Goal: Find specific page/section: Find specific page/section

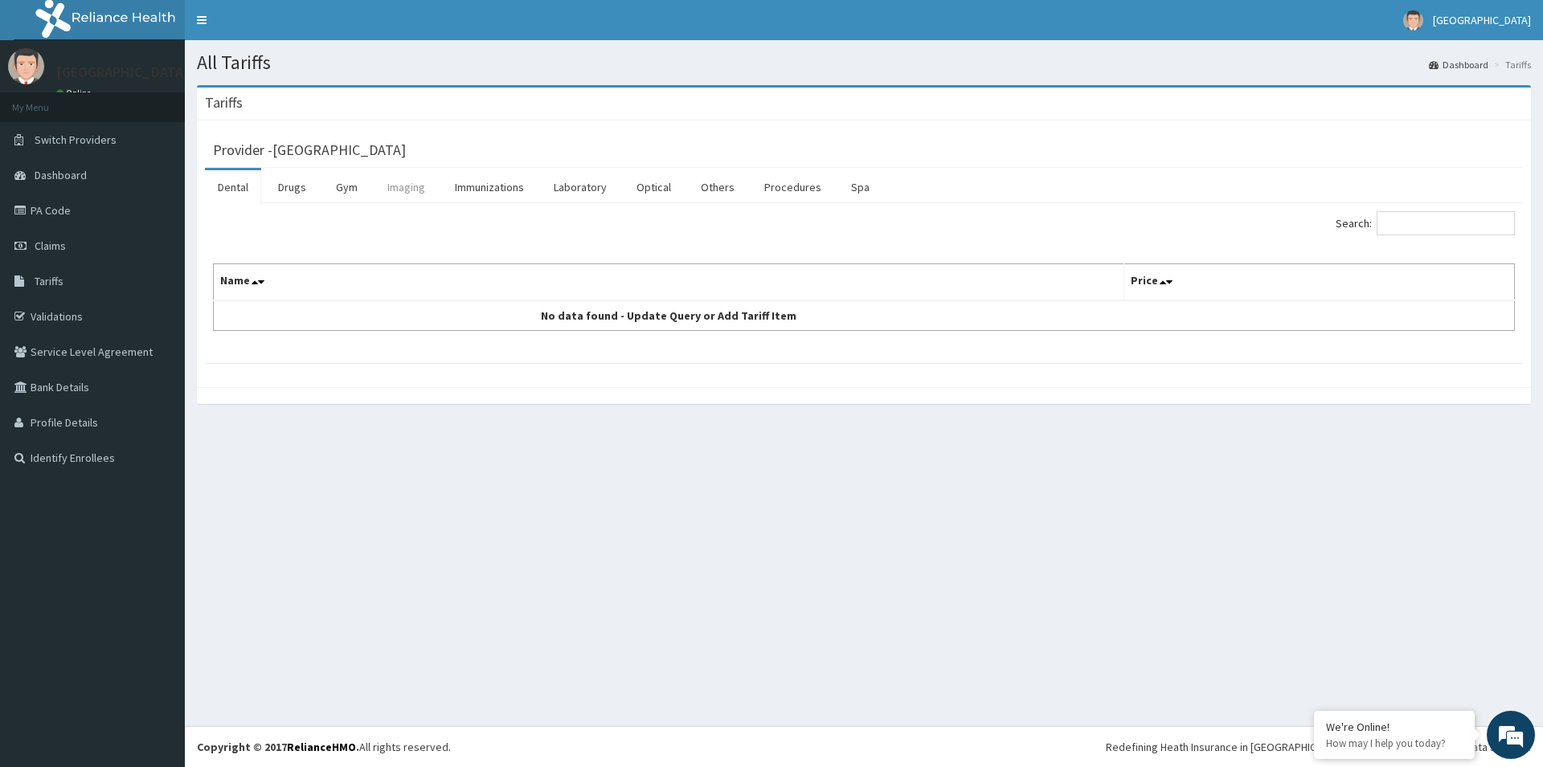
click at [415, 195] on link "Imaging" at bounding box center [405, 187] width 63 height 34
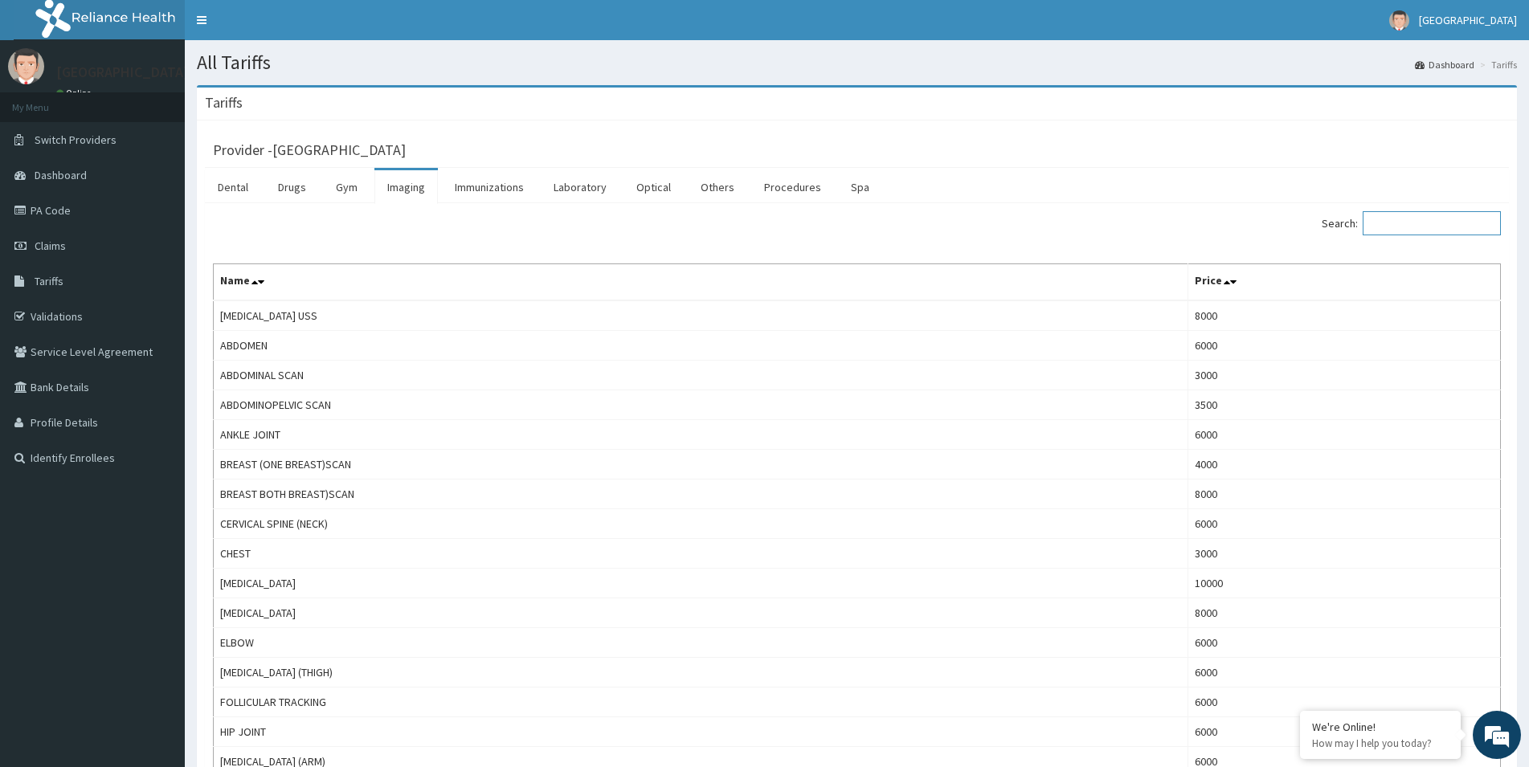
click at [1414, 227] on input "Search:" at bounding box center [1432, 223] width 138 height 24
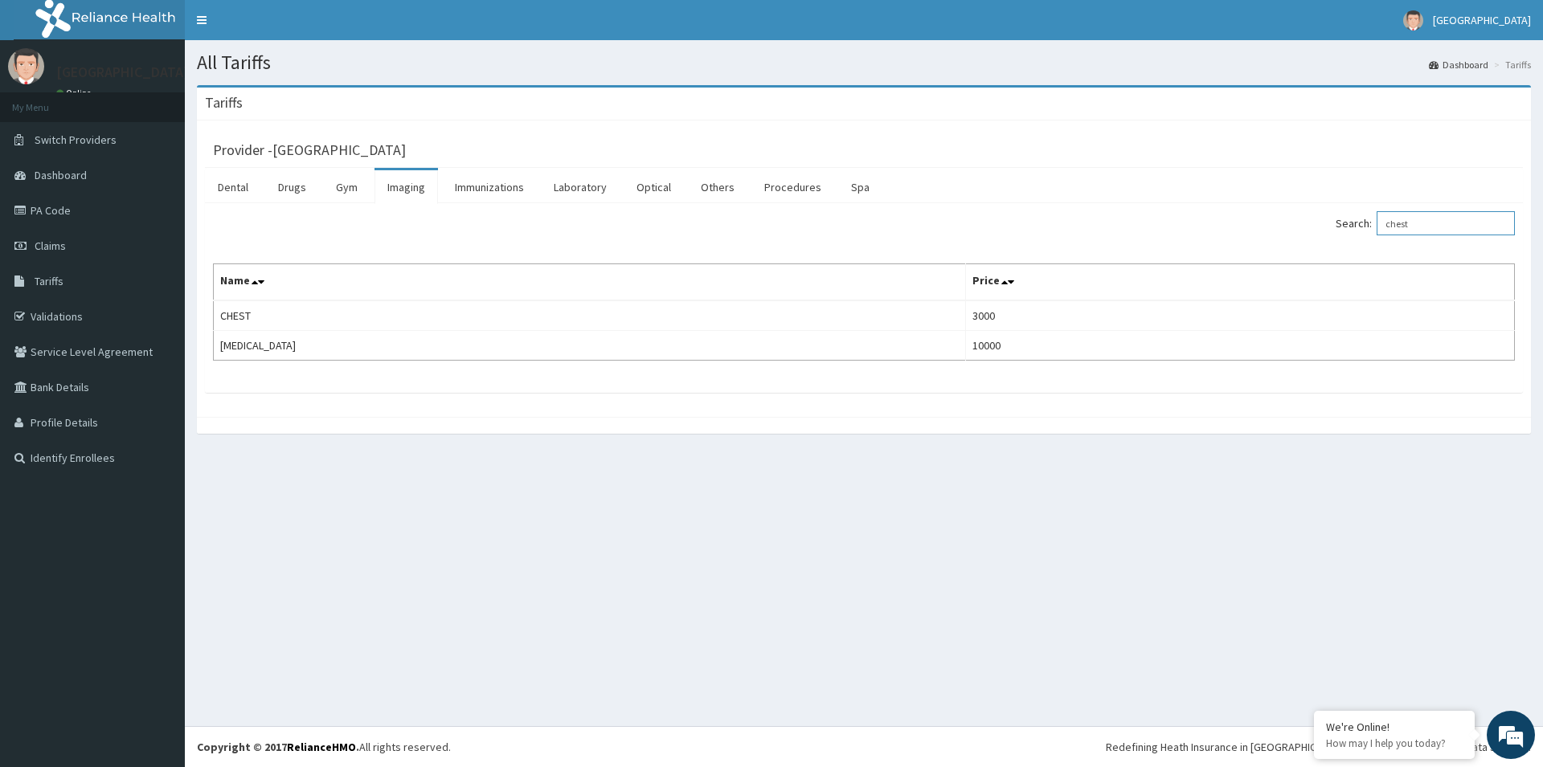
drag, startPoint x: 1429, startPoint y: 222, endPoint x: 1282, endPoint y: 215, distance: 146.4
click at [1376, 223] on input "chest" at bounding box center [1445, 223] width 138 height 24
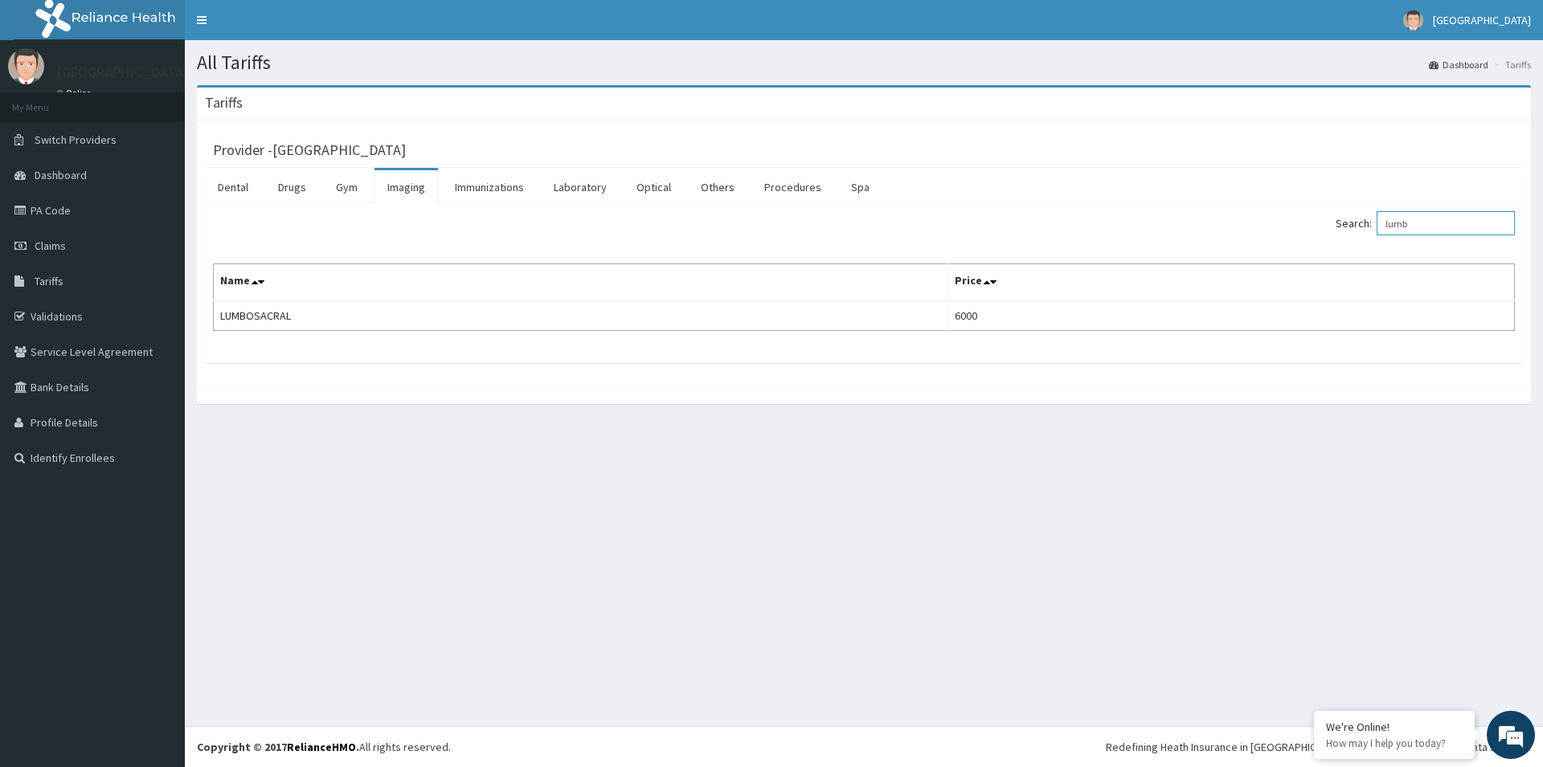
drag, startPoint x: 1446, startPoint y: 222, endPoint x: 1139, endPoint y: 214, distance: 307.9
click at [1376, 235] on input "lumb" at bounding box center [1445, 223] width 138 height 24
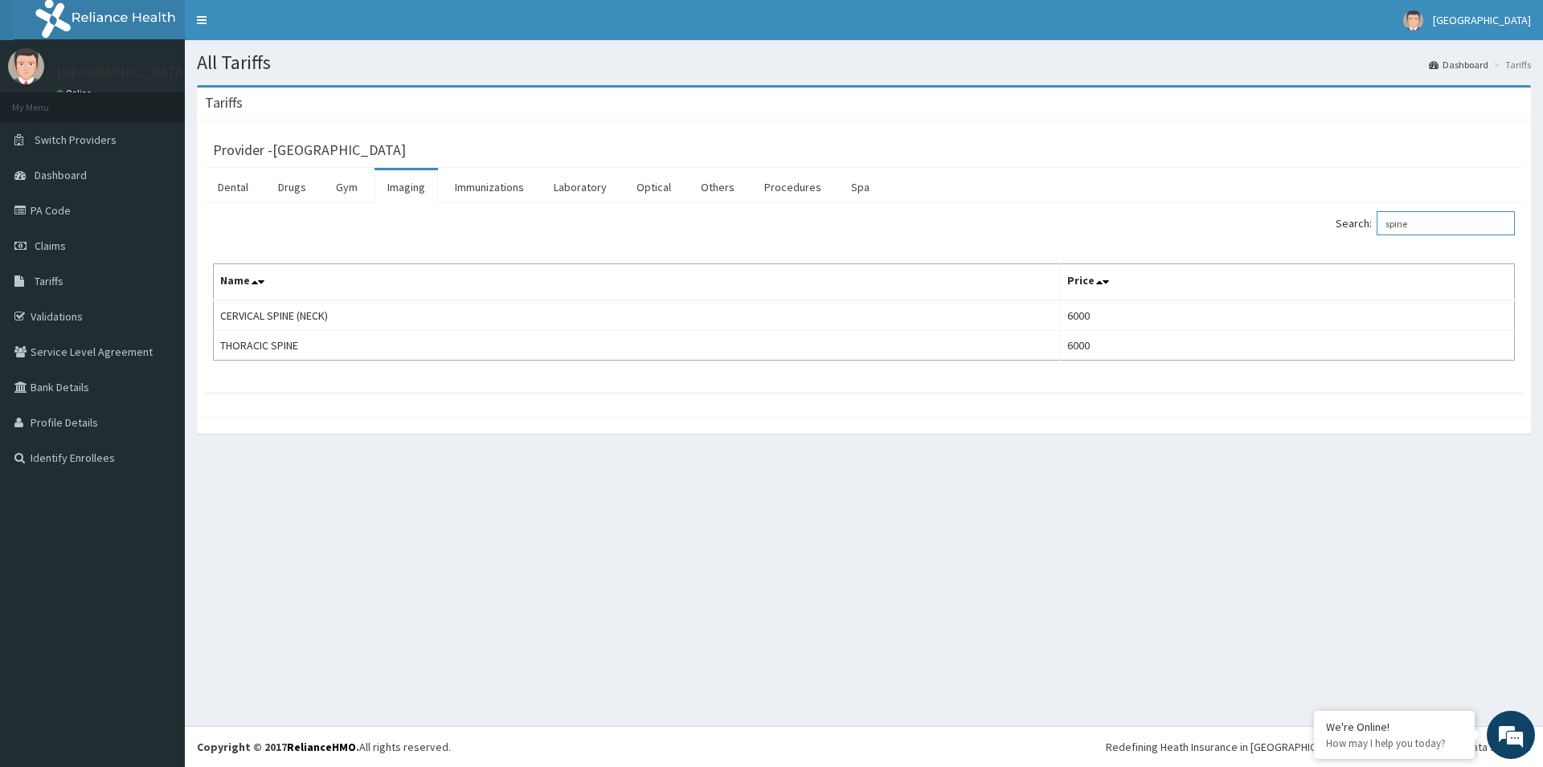
type input "spine"
click at [284, 185] on link "Drugs" at bounding box center [292, 187] width 54 height 34
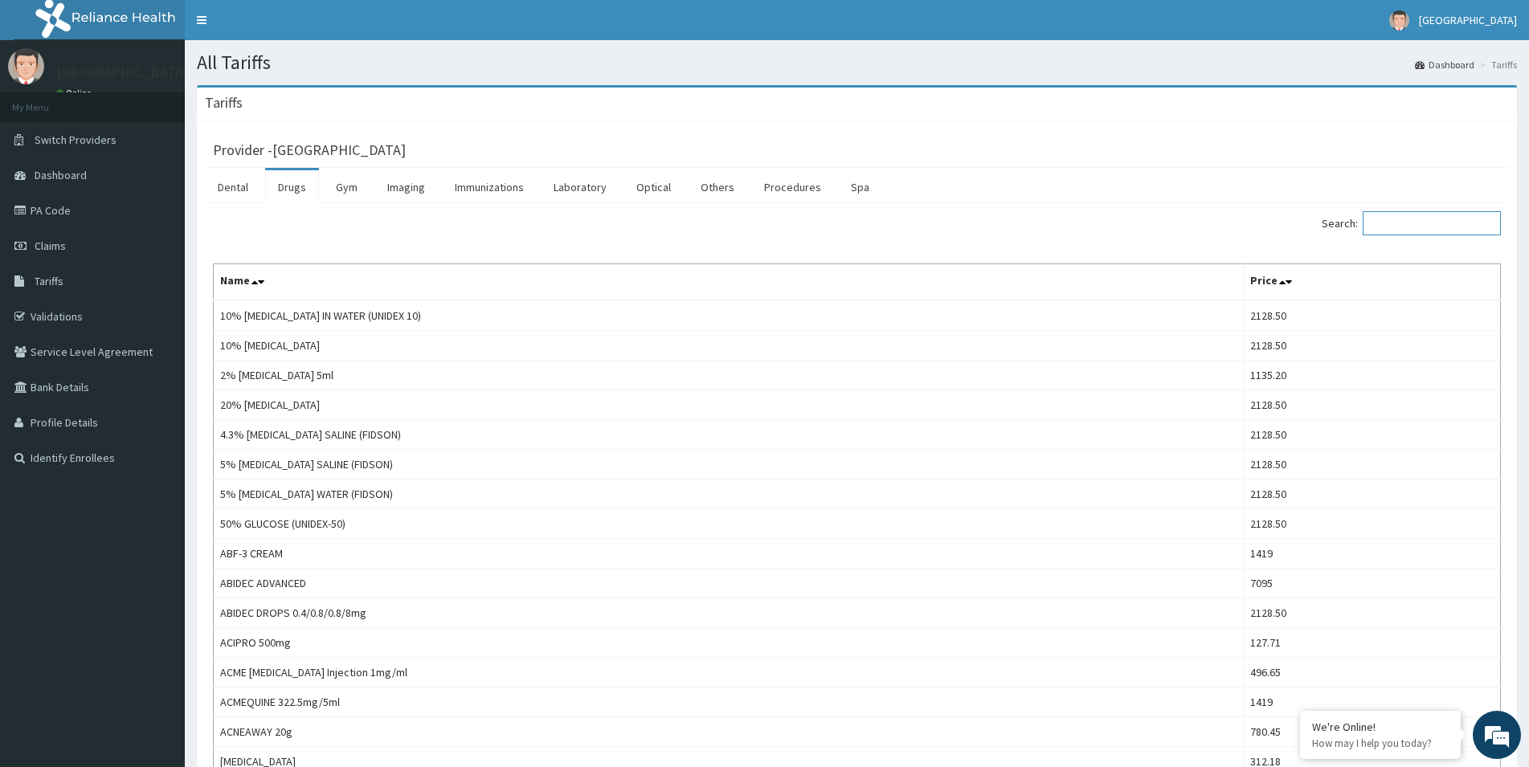
click at [1415, 228] on input "Search:" at bounding box center [1432, 223] width 138 height 24
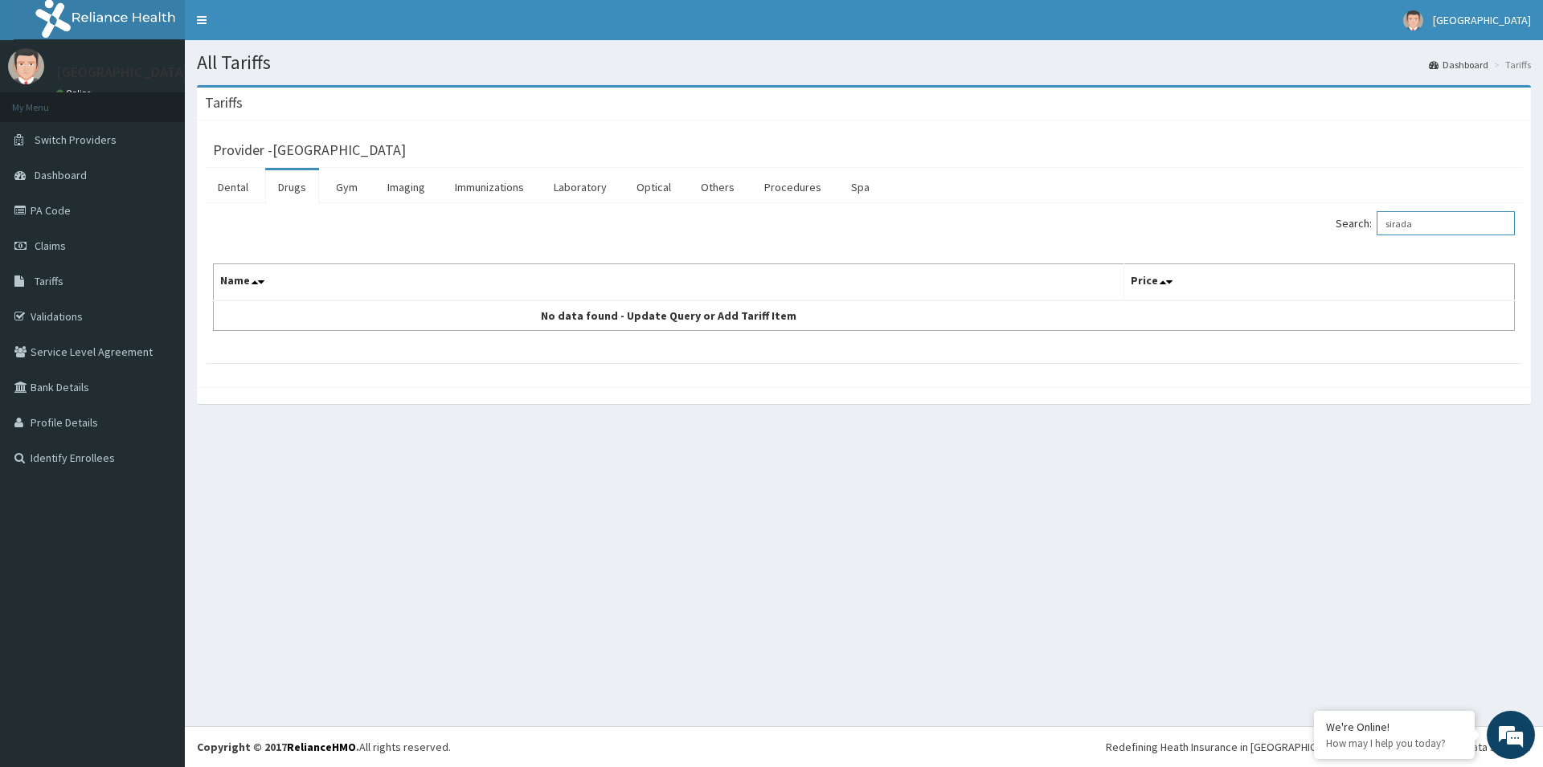
drag, startPoint x: 1439, startPoint y: 227, endPoint x: 1329, endPoint y: 226, distance: 110.1
click at [1376, 226] on input "sirada" at bounding box center [1445, 223] width 138 height 24
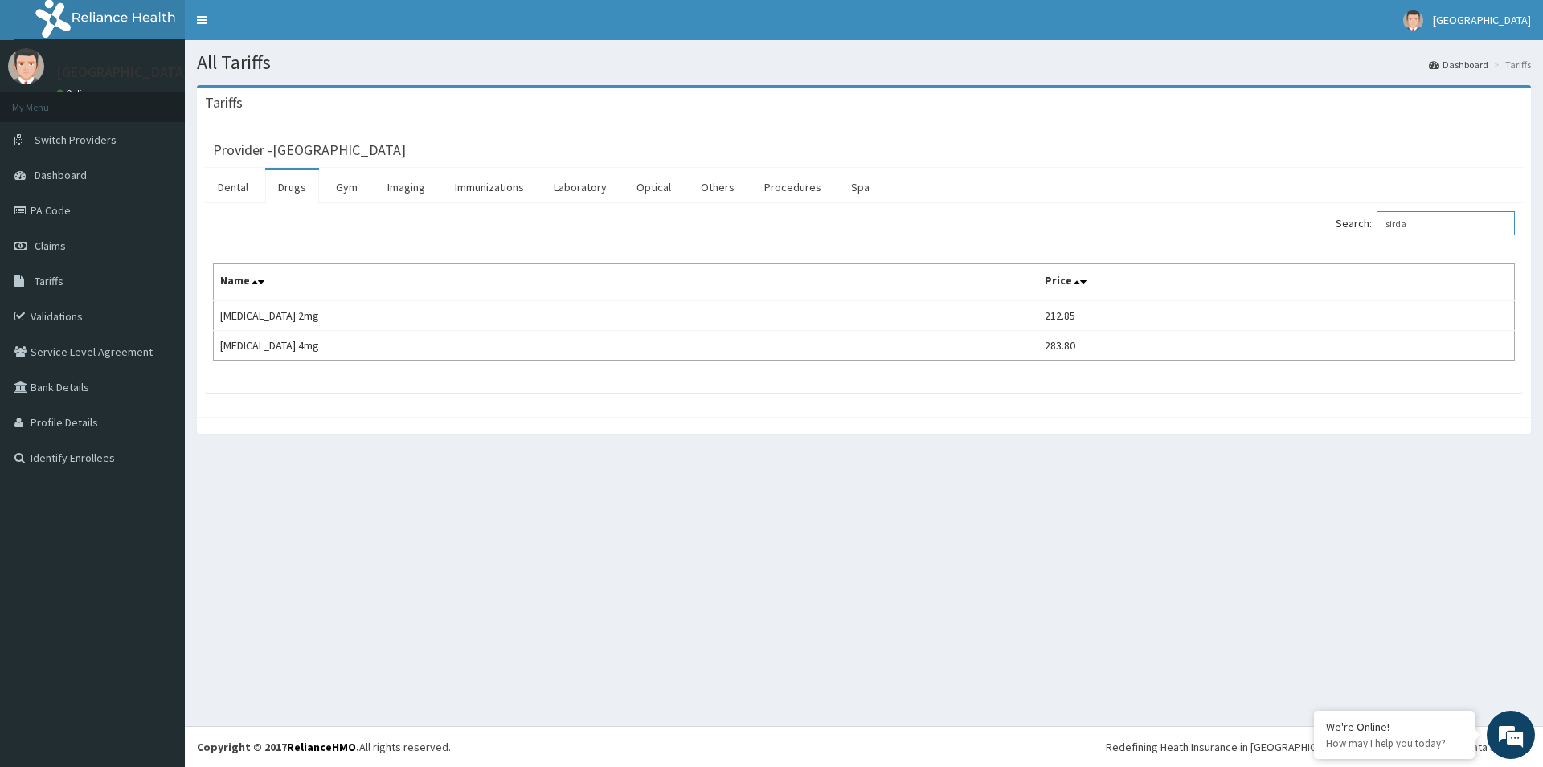
drag, startPoint x: 1456, startPoint y: 219, endPoint x: 1272, endPoint y: 250, distance: 186.7
click at [1376, 235] on input "sirda" at bounding box center [1445, 223] width 138 height 24
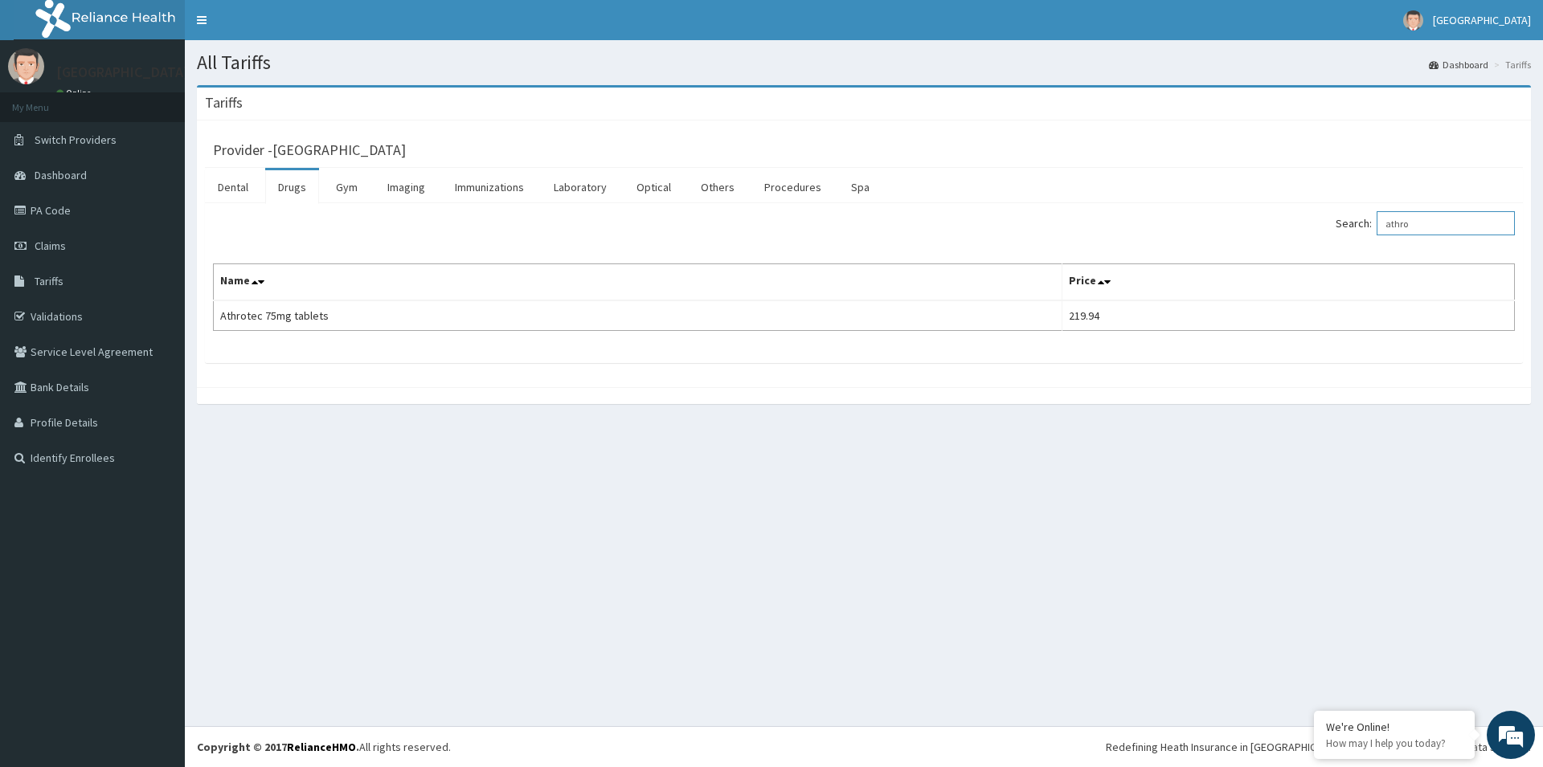
type input "athro"
click at [420, 189] on link "Imaging" at bounding box center [405, 187] width 63 height 34
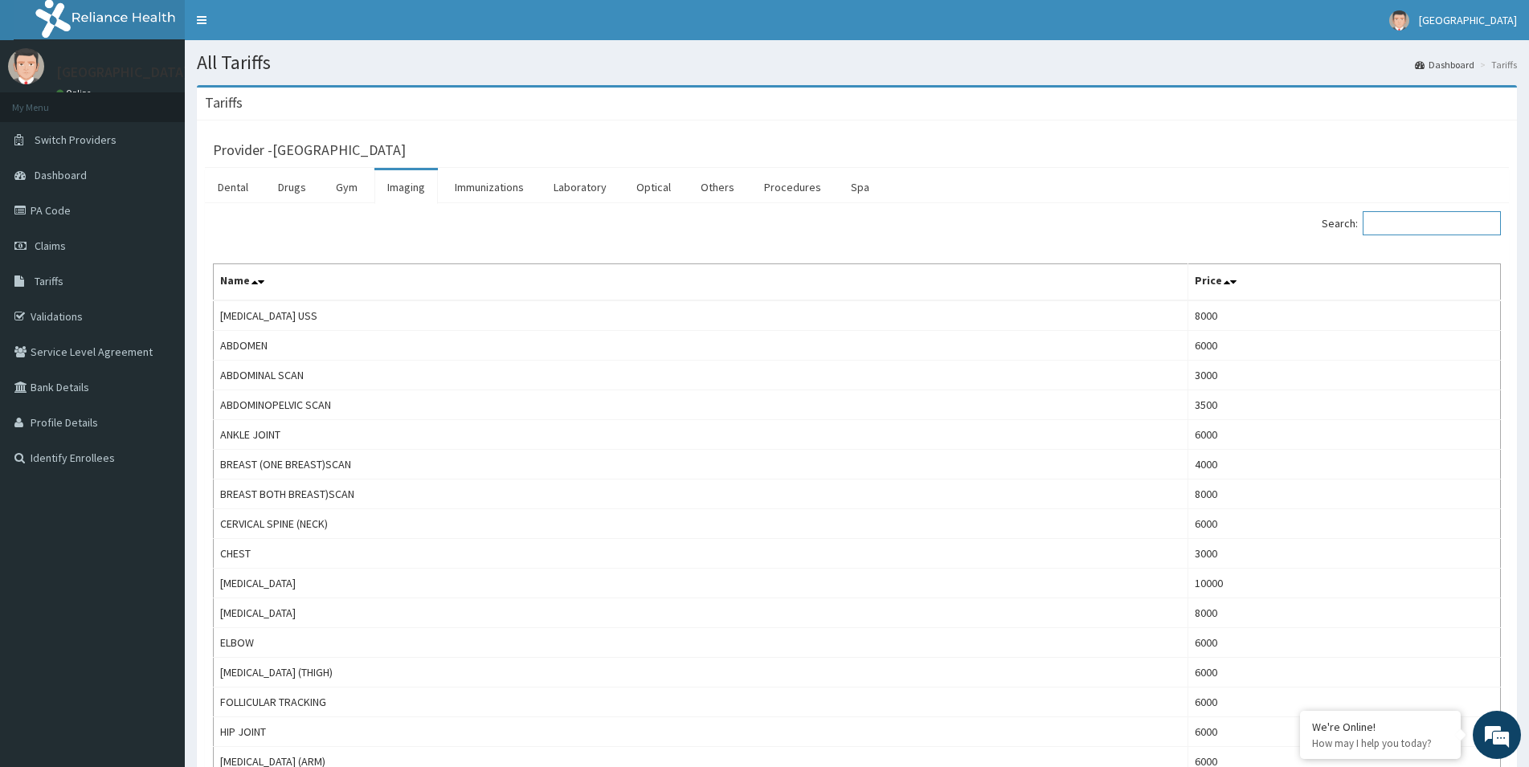
click at [1412, 226] on input "Search:" at bounding box center [1432, 223] width 138 height 24
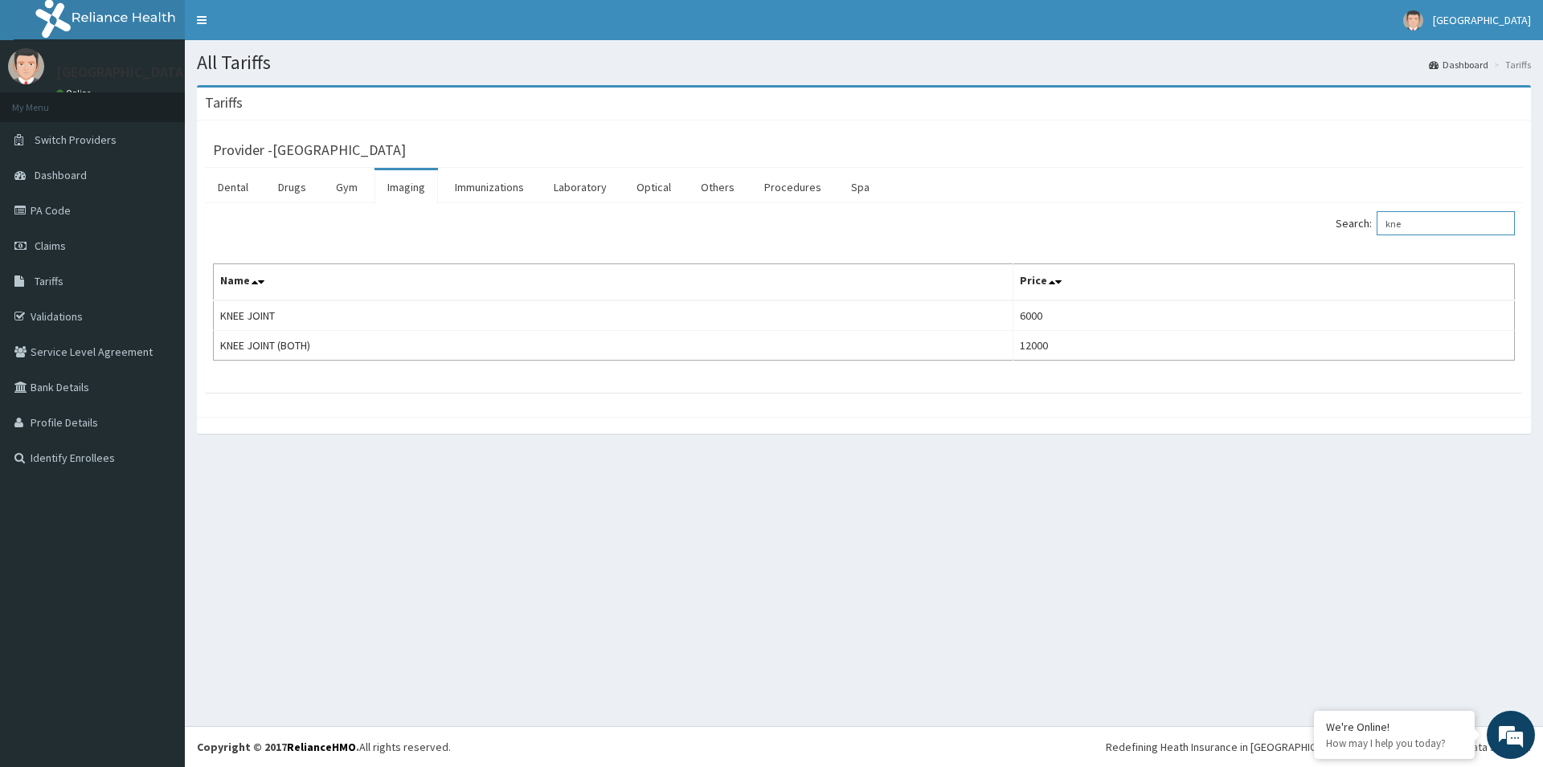
type input "kne"
click at [55, 205] on link "PA Code" at bounding box center [92, 210] width 185 height 35
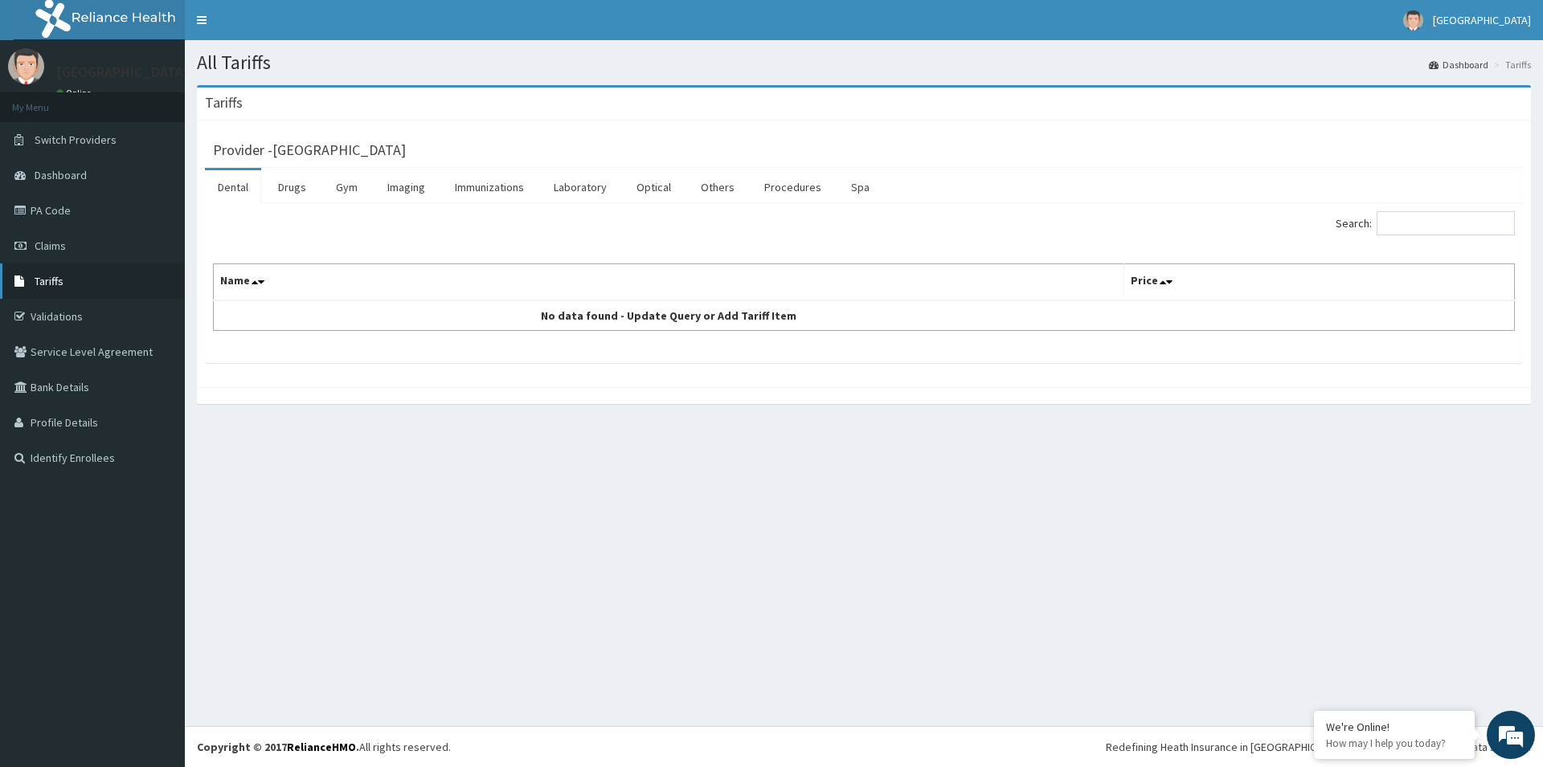
click at [56, 280] on span "Tariffs" at bounding box center [49, 281] width 29 height 14
click at [1407, 223] on input "Search:" at bounding box center [1445, 223] width 138 height 24
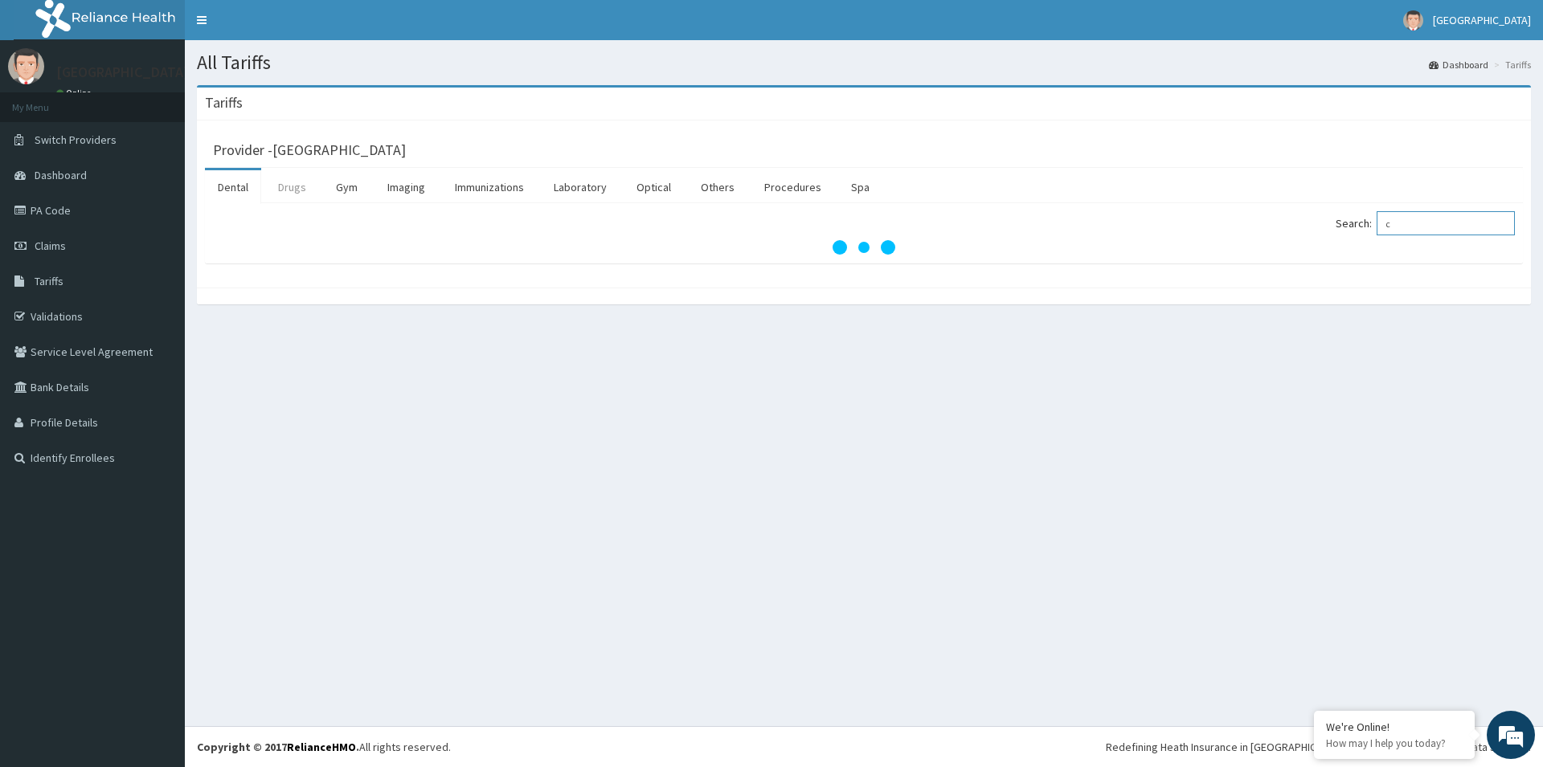
type input "c"
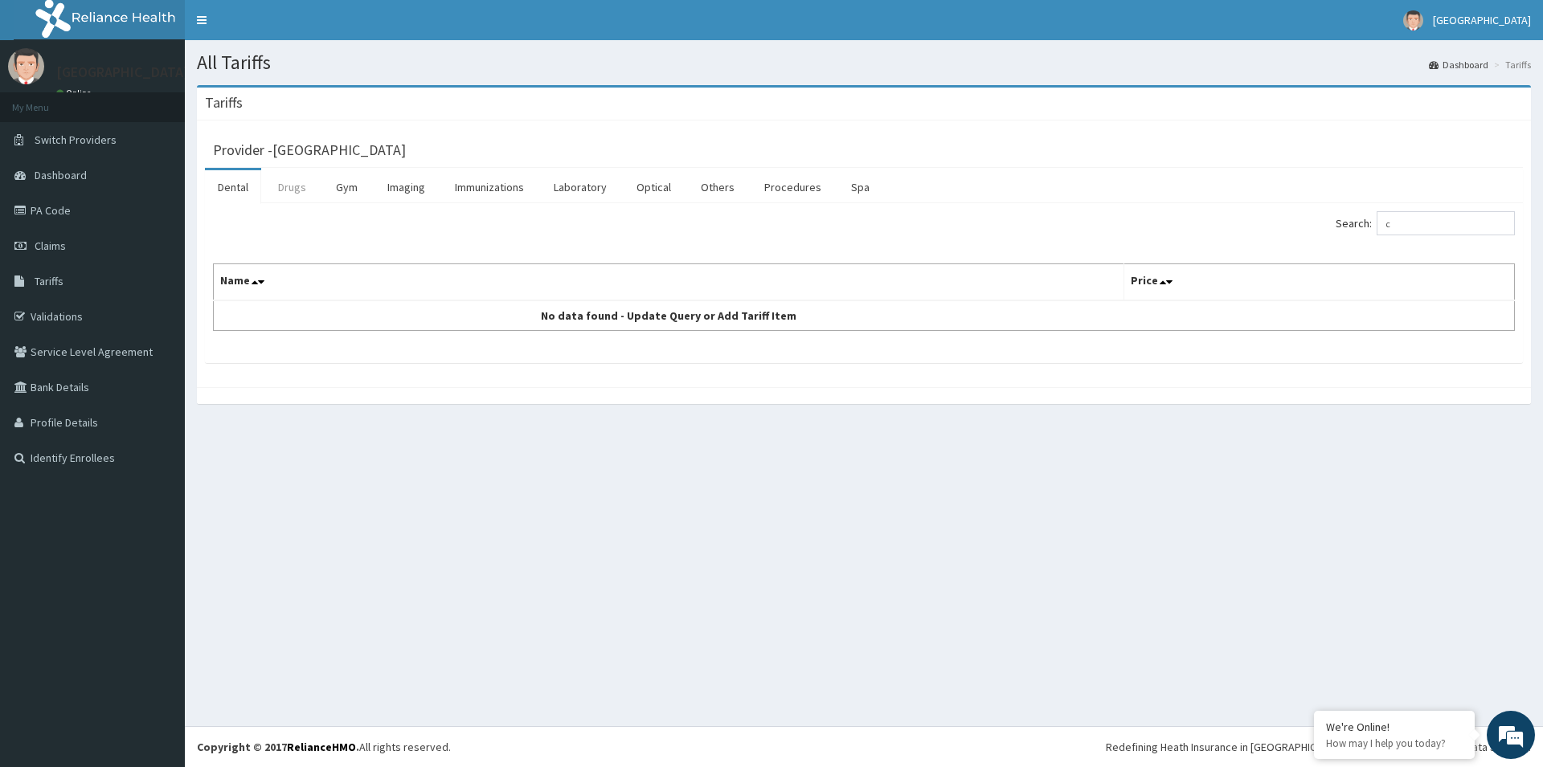
click at [301, 191] on link "Drugs" at bounding box center [292, 187] width 54 height 34
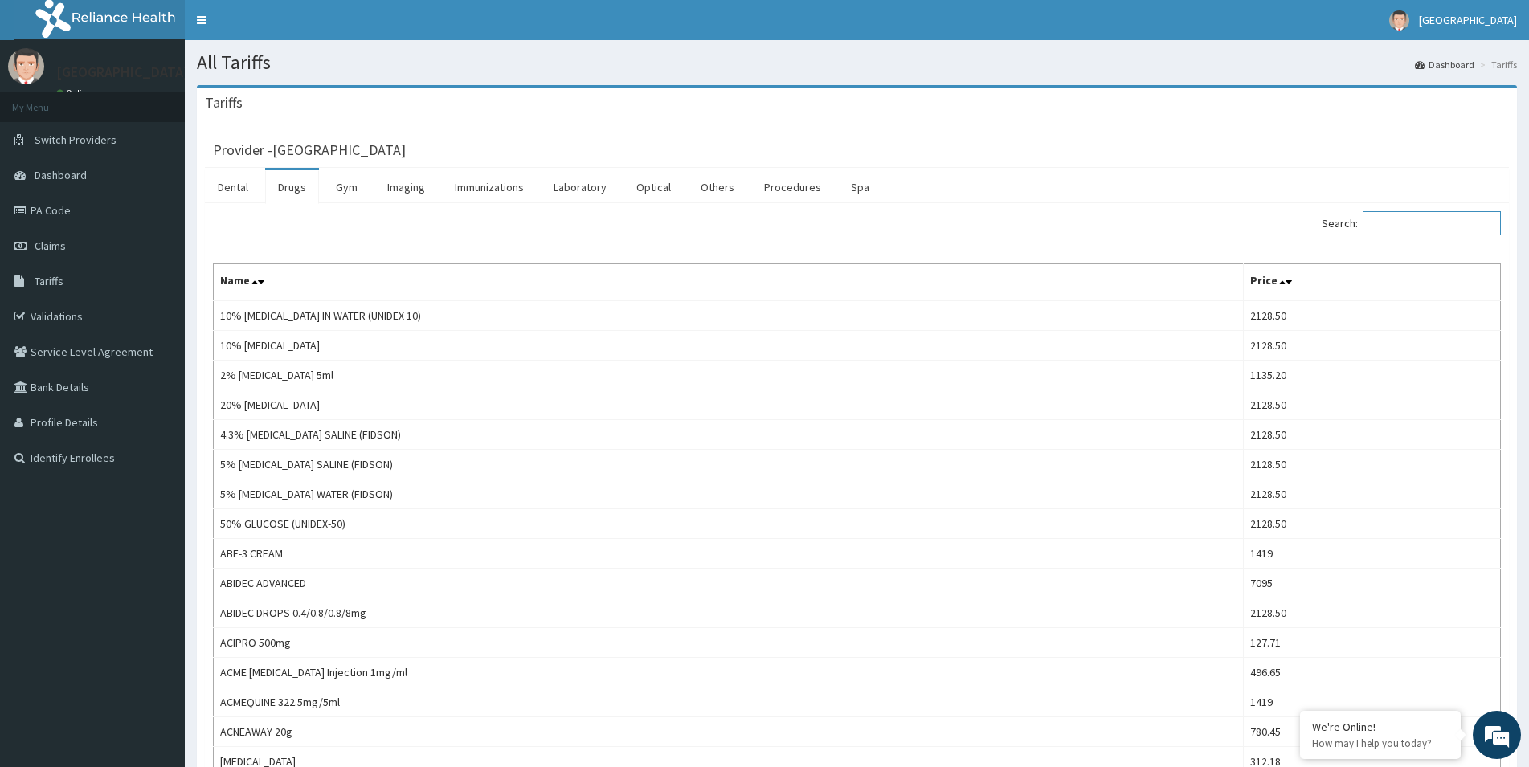
click at [1427, 226] on input "Search:" at bounding box center [1432, 223] width 138 height 24
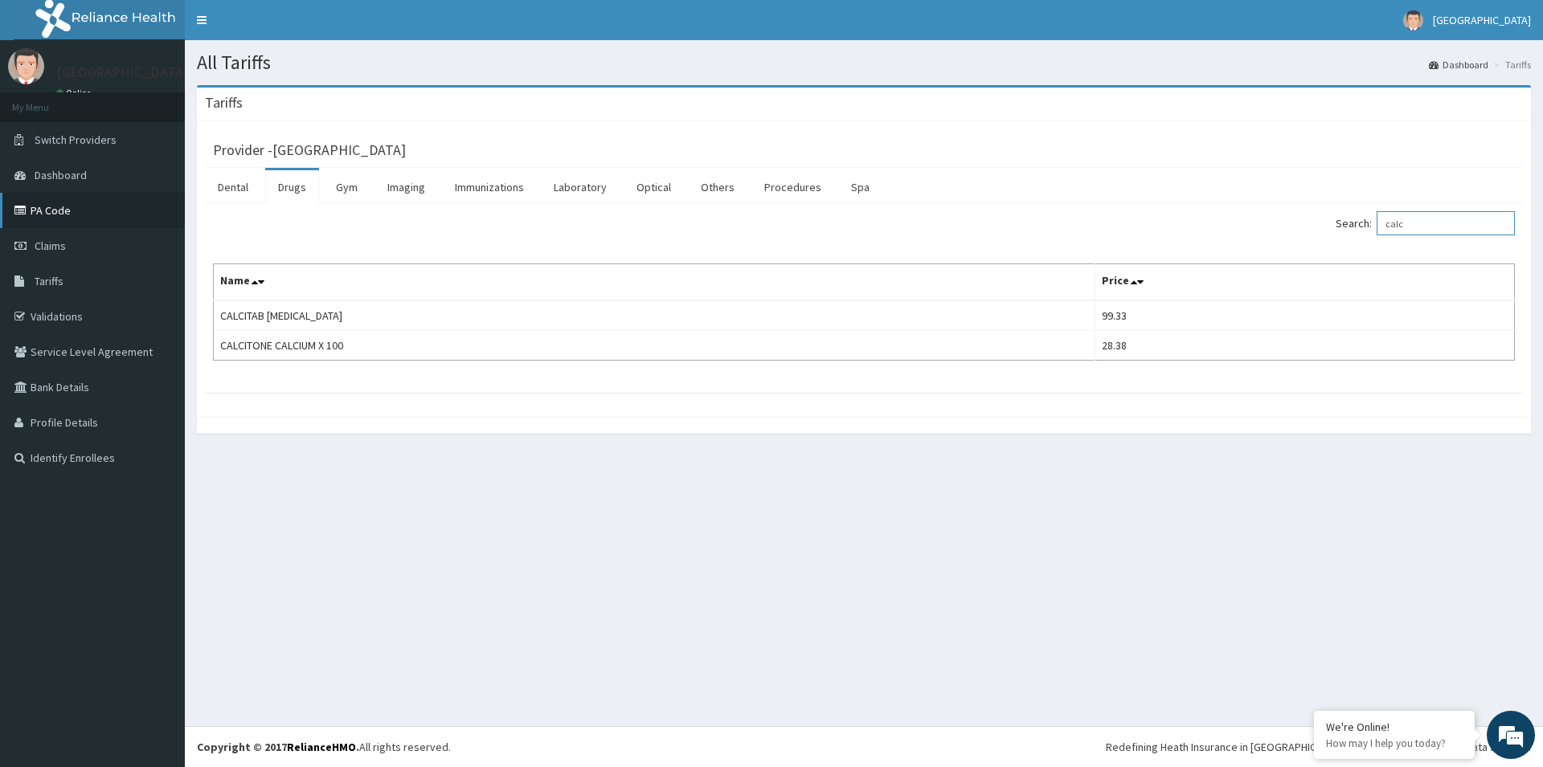
type input "calc"
click at [44, 212] on link "PA Code" at bounding box center [92, 210] width 185 height 35
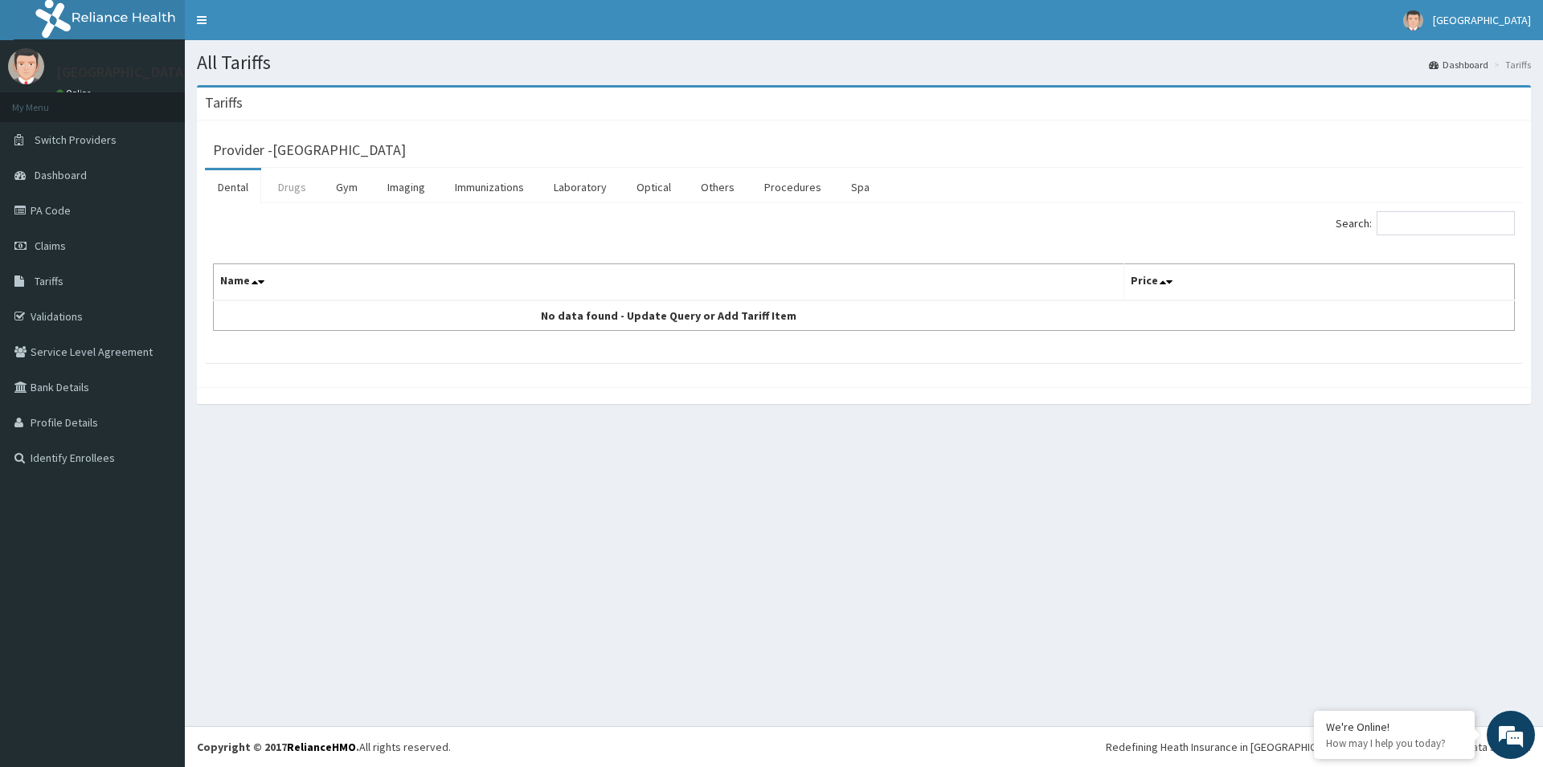
click at [282, 184] on link "Drugs" at bounding box center [292, 187] width 54 height 34
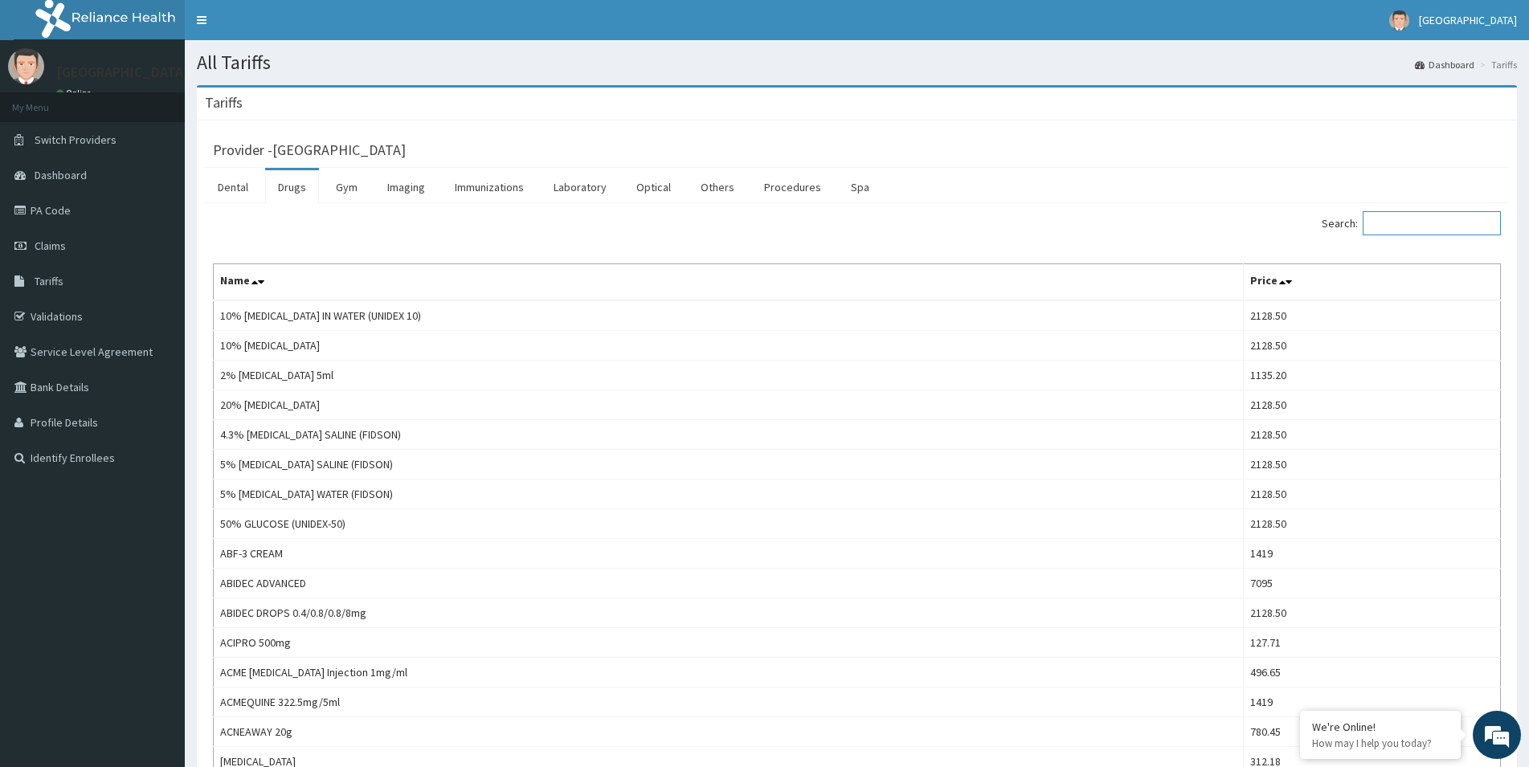
click at [1418, 229] on input "Search:" at bounding box center [1432, 223] width 138 height 24
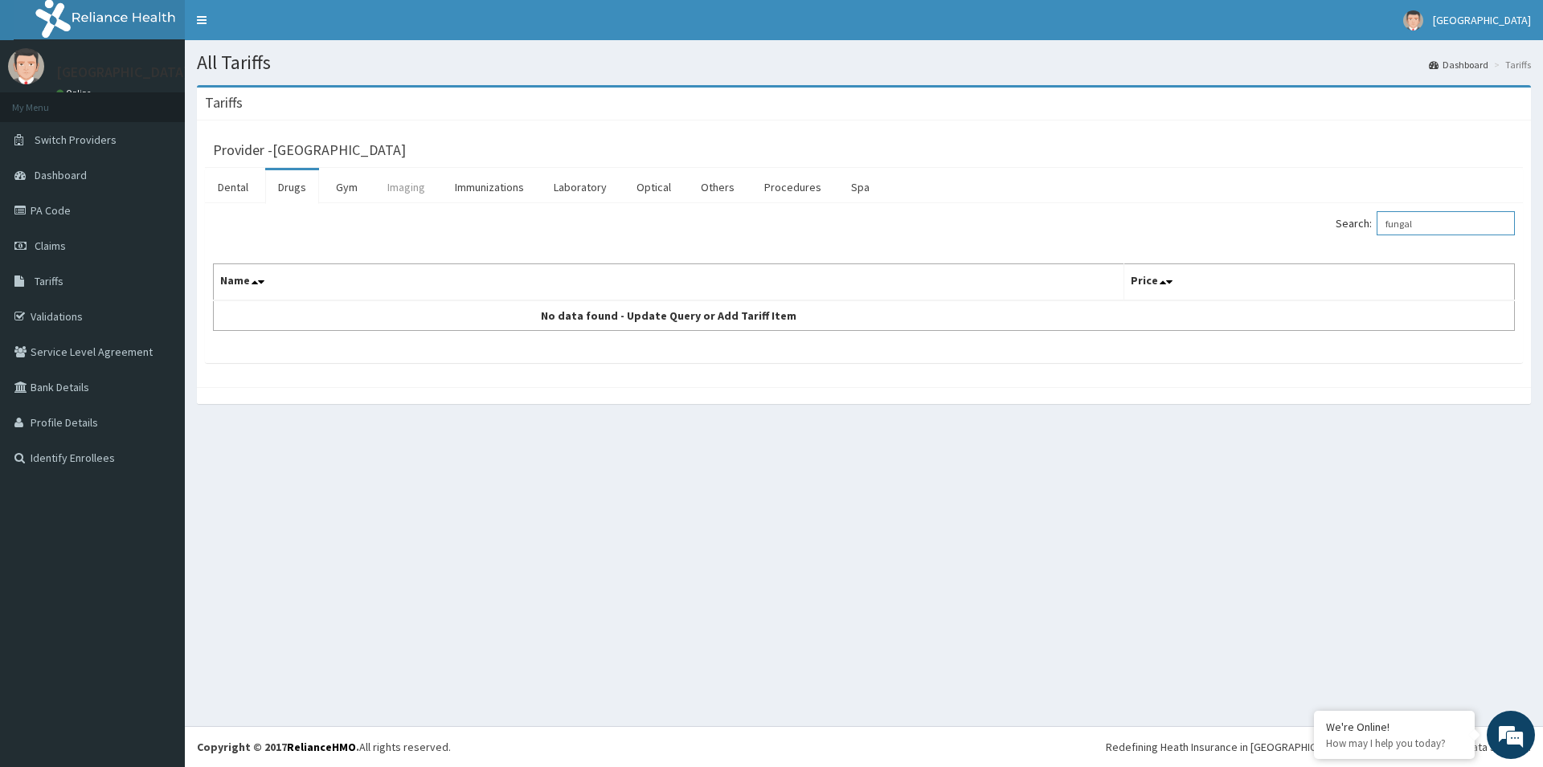
type input "fungal"
click at [402, 182] on link "Imaging" at bounding box center [405, 187] width 63 height 34
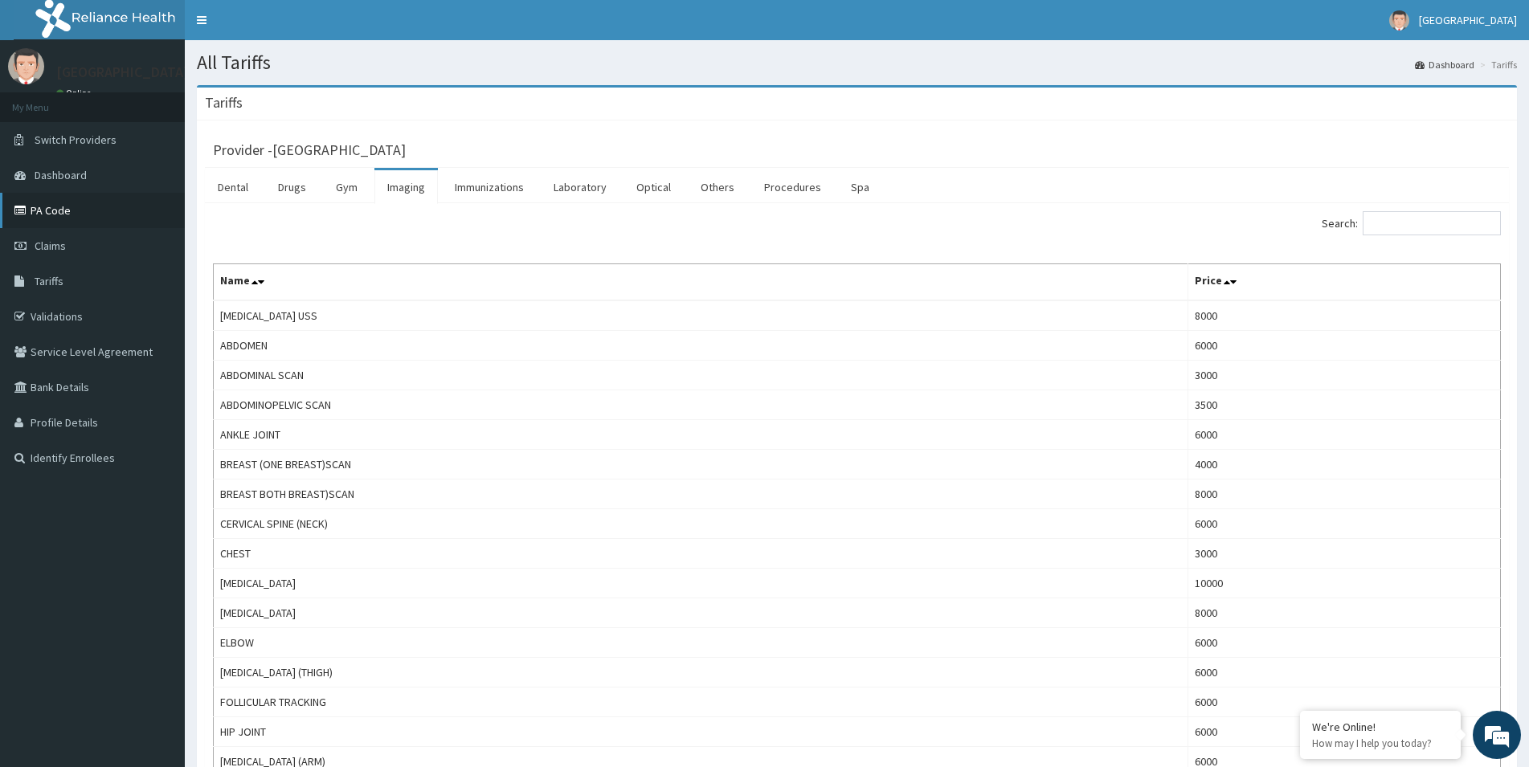
click at [46, 218] on link "PA Code" at bounding box center [92, 210] width 185 height 35
